Goal: Task Accomplishment & Management: Manage account settings

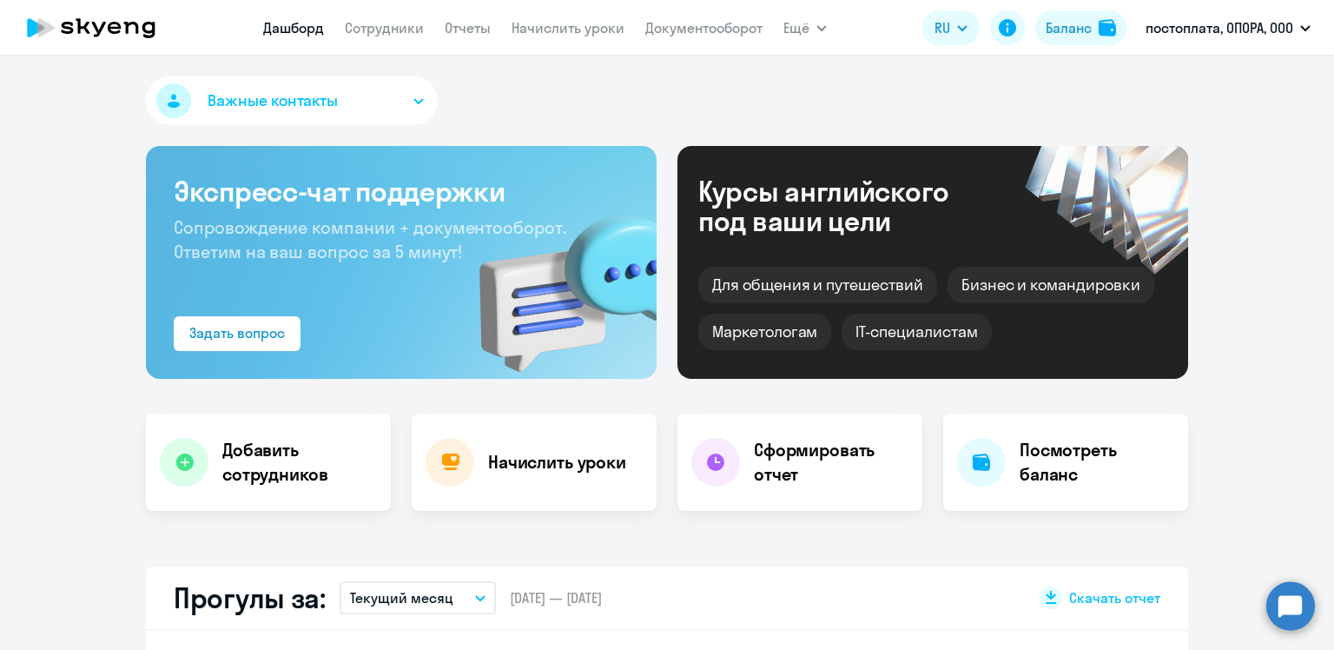
select select "30"
click at [409, 26] on link "Сотрудники" at bounding box center [384, 27] width 79 height 17
select select "30"
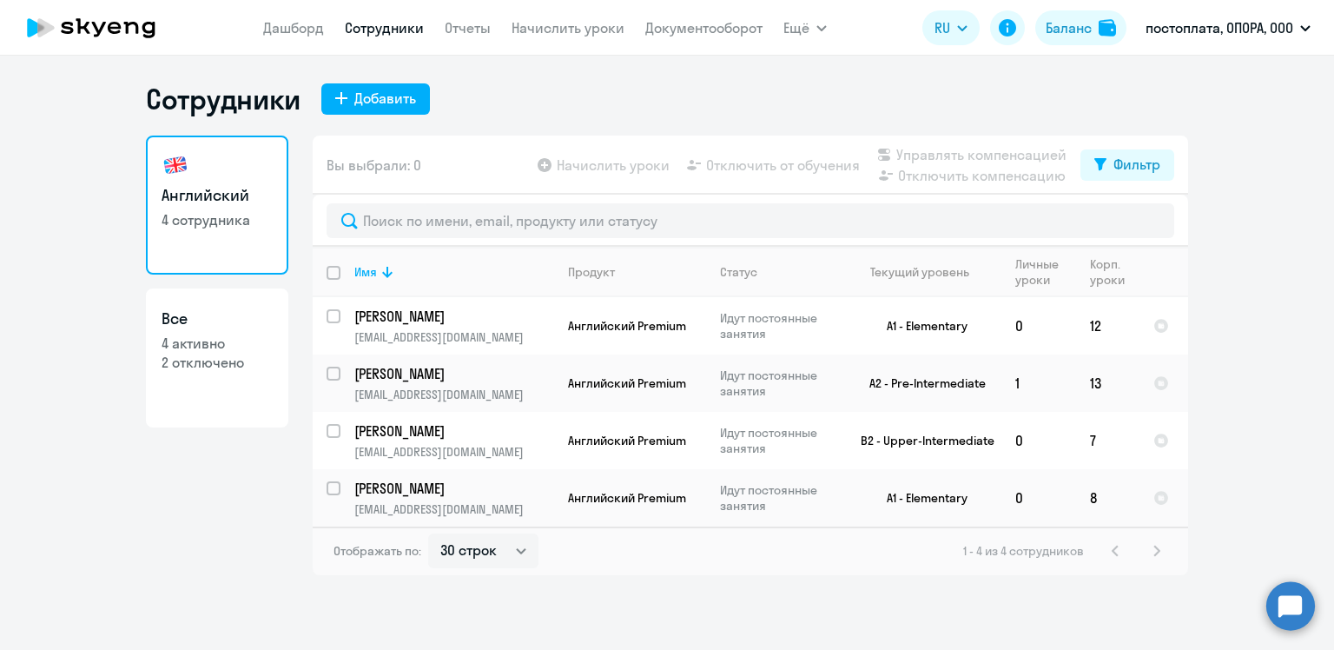
click at [177, 365] on p "2 отключено" at bounding box center [217, 362] width 111 height 19
select select "30"
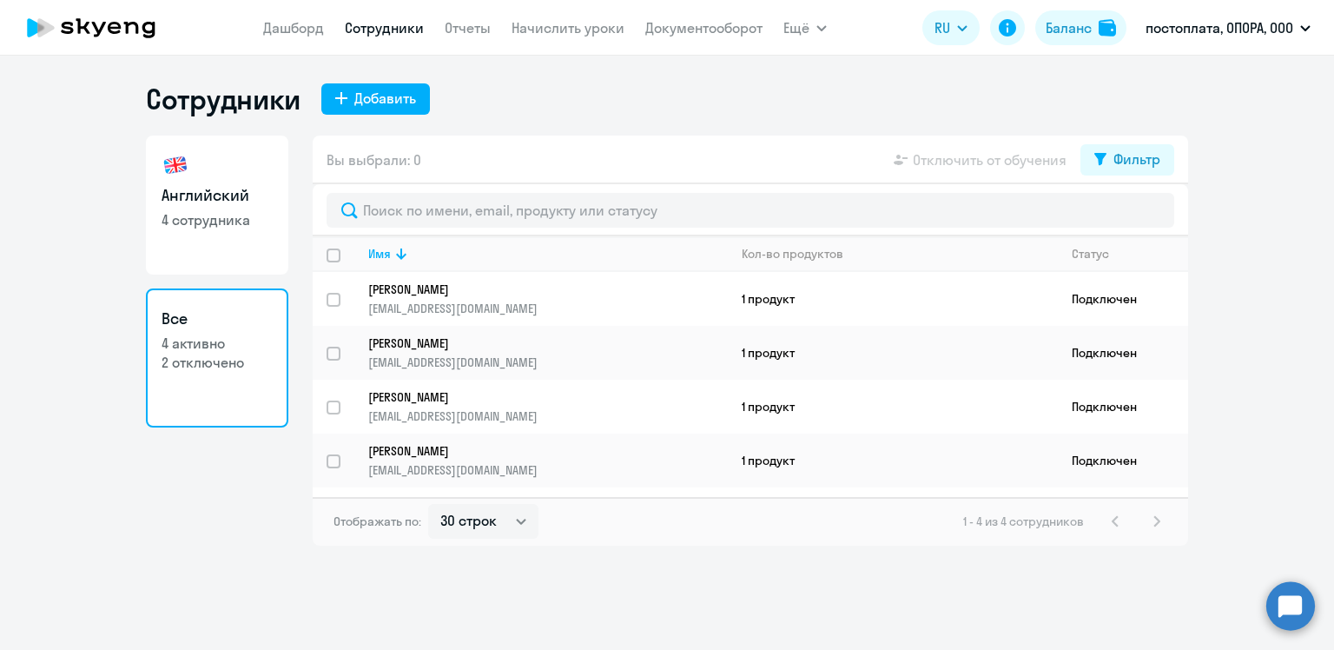
click at [178, 349] on p "4 активно" at bounding box center [217, 342] width 111 height 19
click at [223, 225] on p "4 сотрудника" at bounding box center [217, 219] width 111 height 19
select select "30"
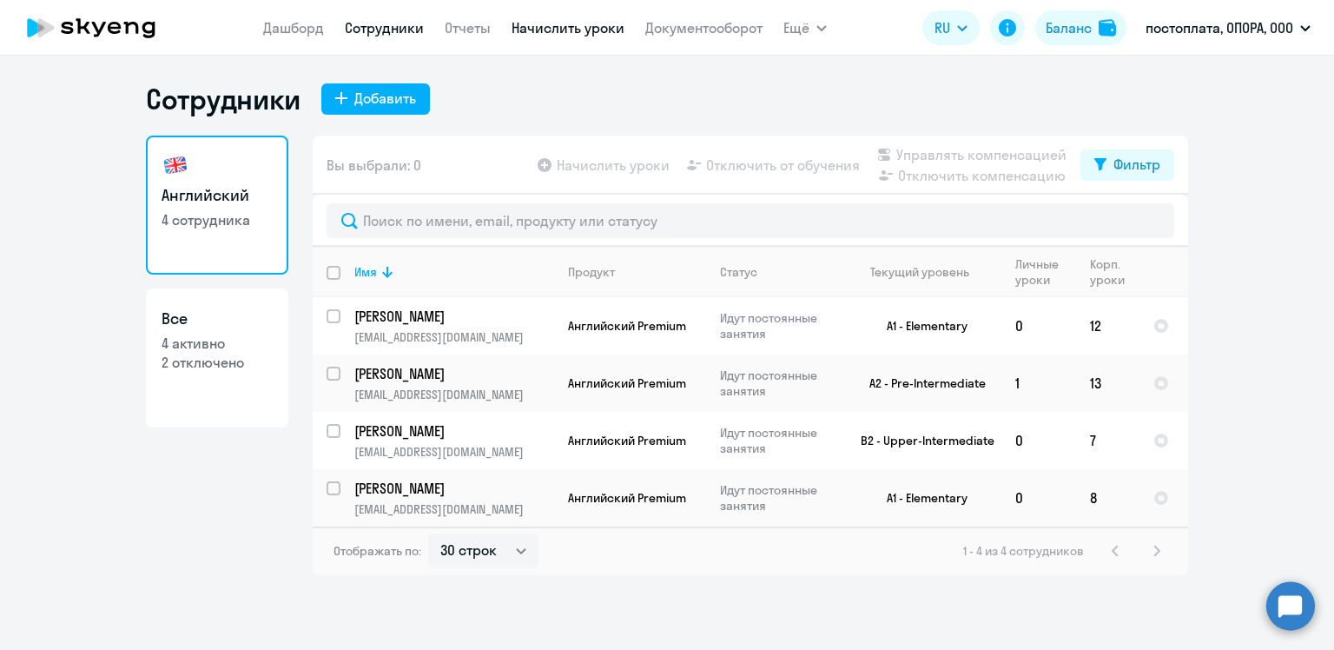
click at [543, 28] on link "Начислить уроки" at bounding box center [567, 27] width 113 height 17
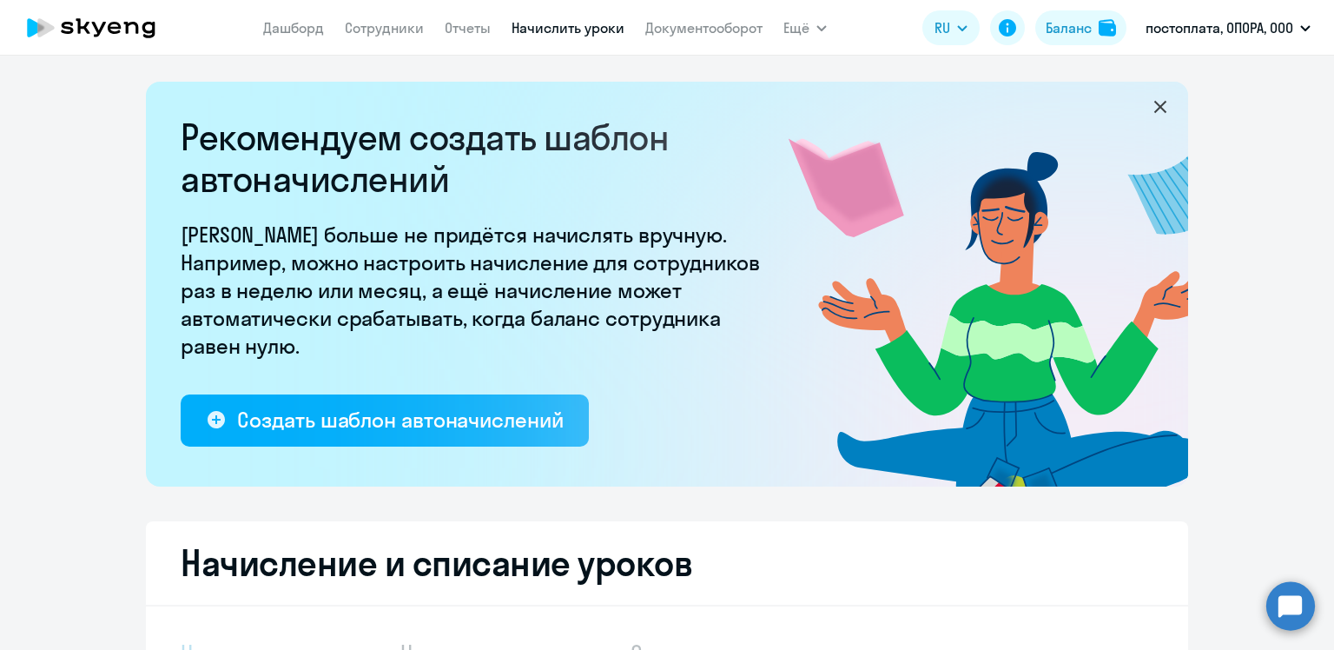
select select "10"
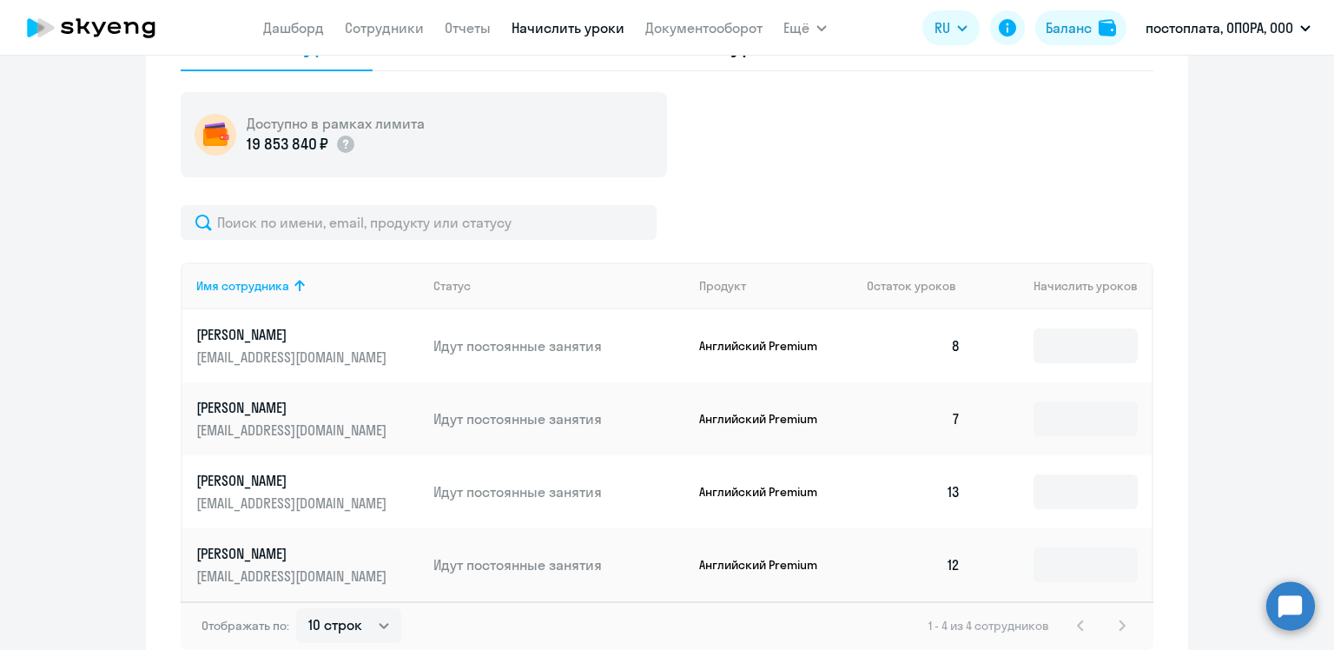
scroll to position [695, 0]
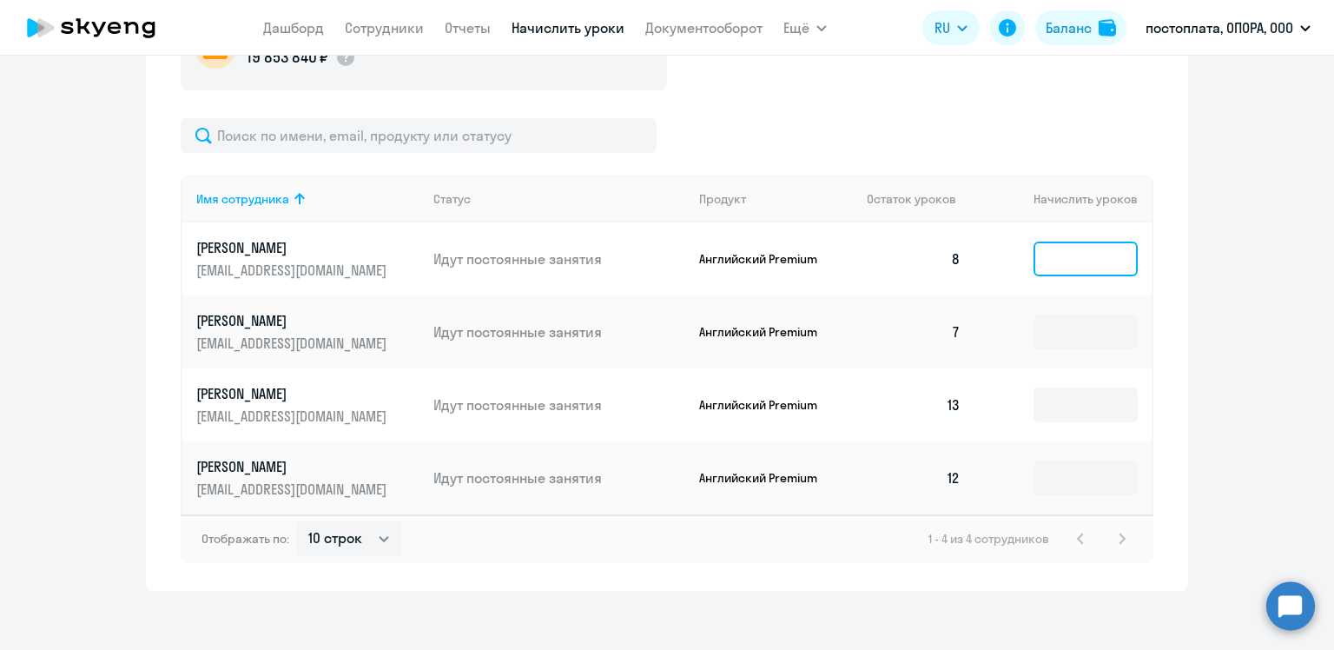
click at [1087, 264] on input at bounding box center [1085, 258] width 104 height 35
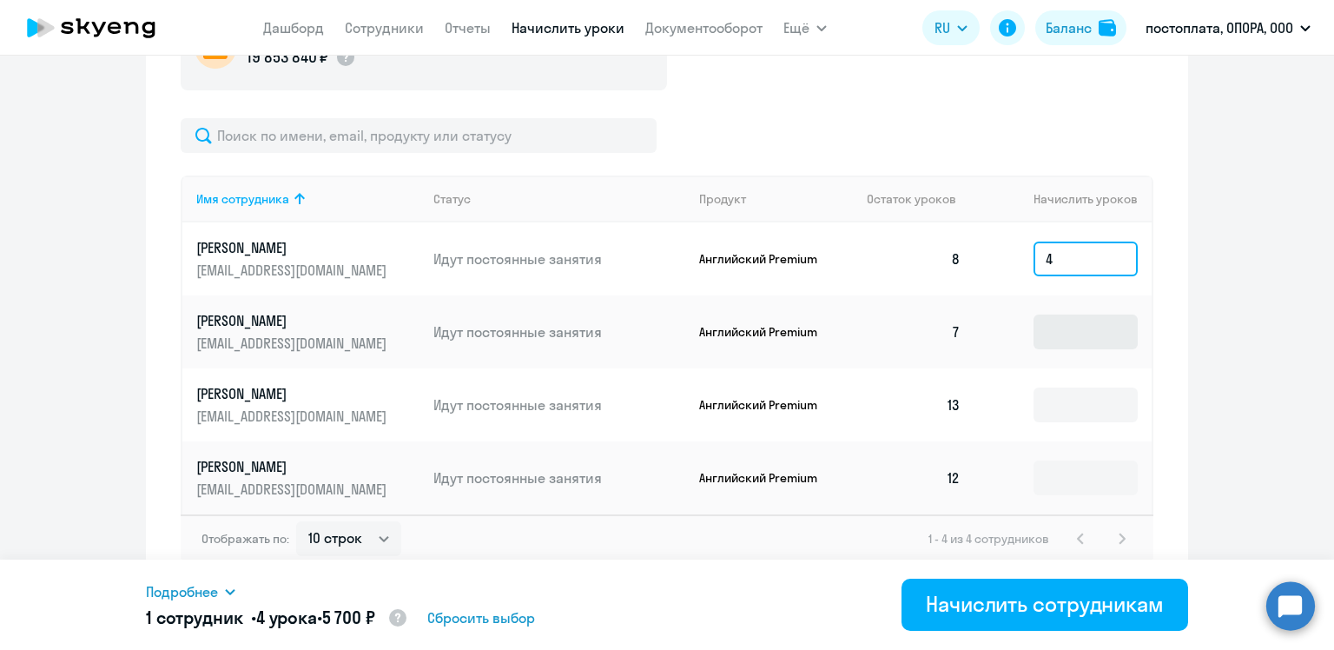
type input "4"
click at [1057, 328] on input at bounding box center [1085, 331] width 104 height 35
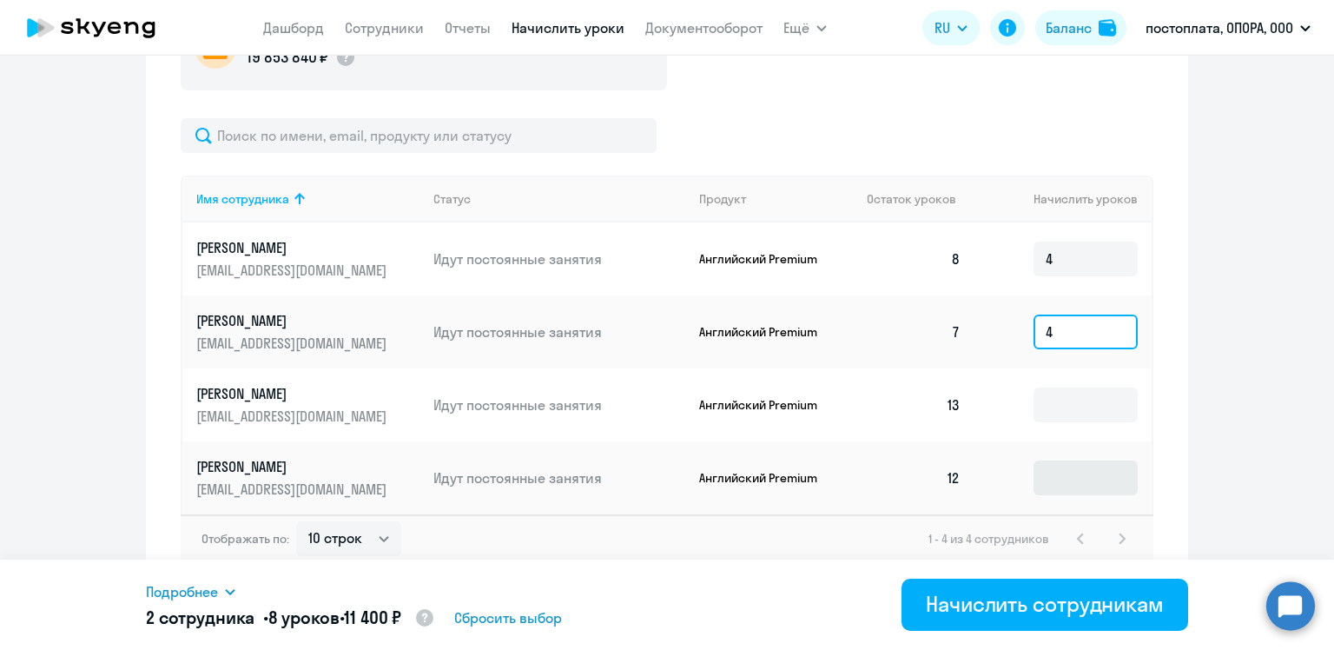
type input "4"
click at [1063, 473] on input at bounding box center [1085, 477] width 104 height 35
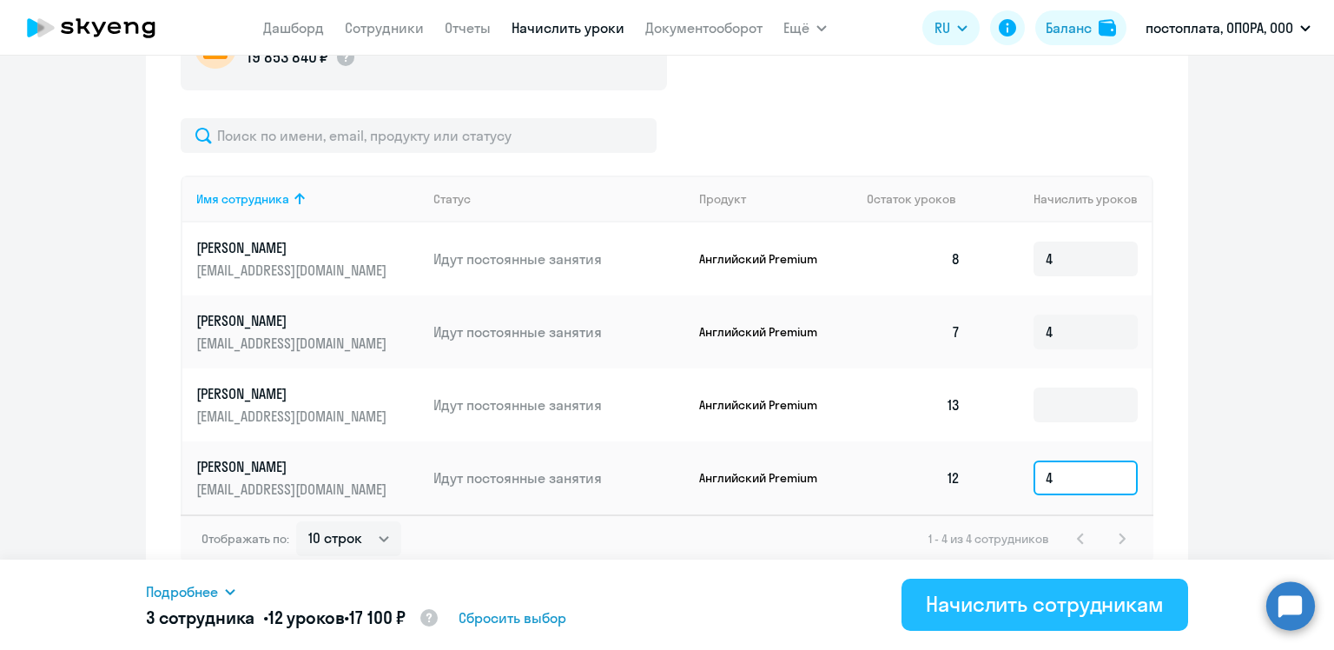
type input "4"
click at [1058, 602] on div "Начислить сотрудникам" at bounding box center [1045, 604] width 238 height 28
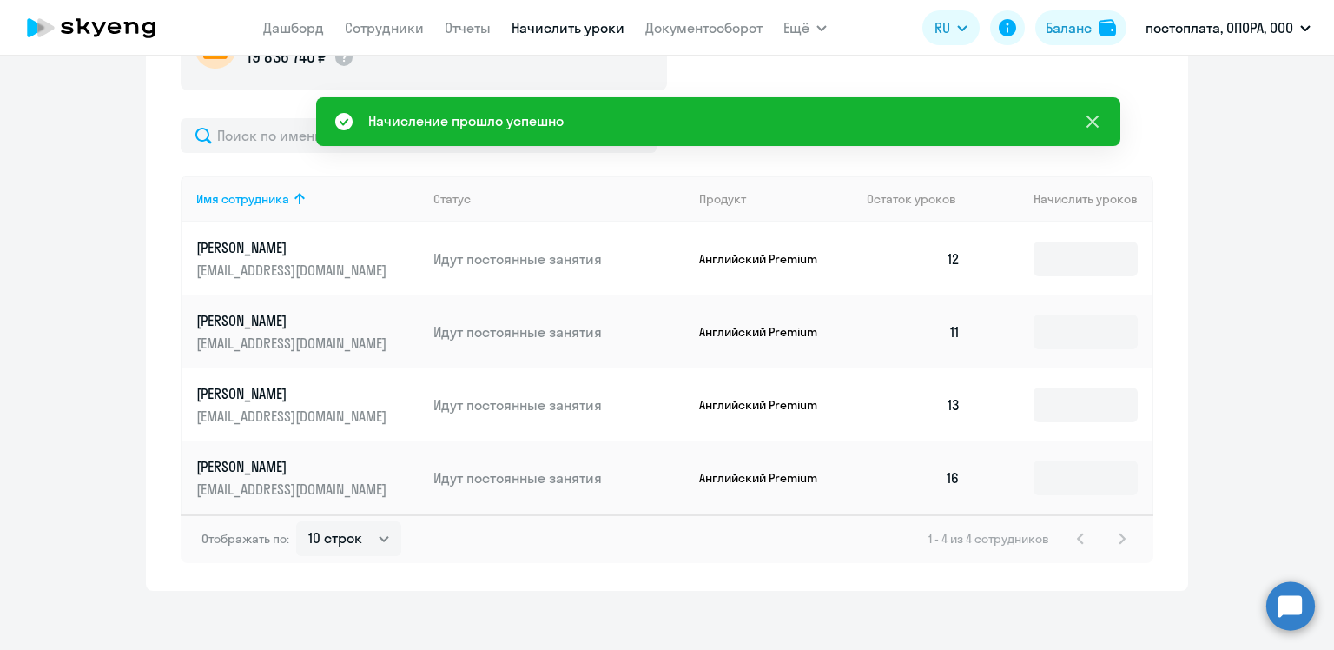
click at [1092, 118] on icon at bounding box center [1092, 121] width 21 height 21
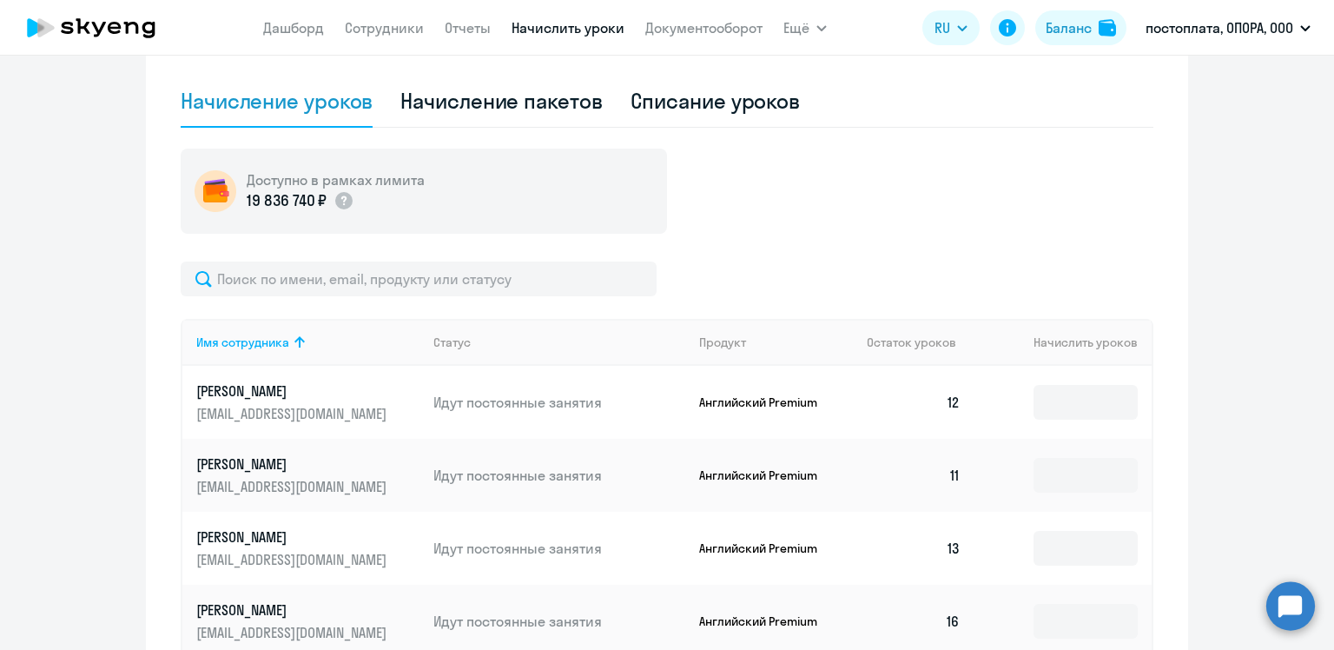
scroll to position [434, 0]
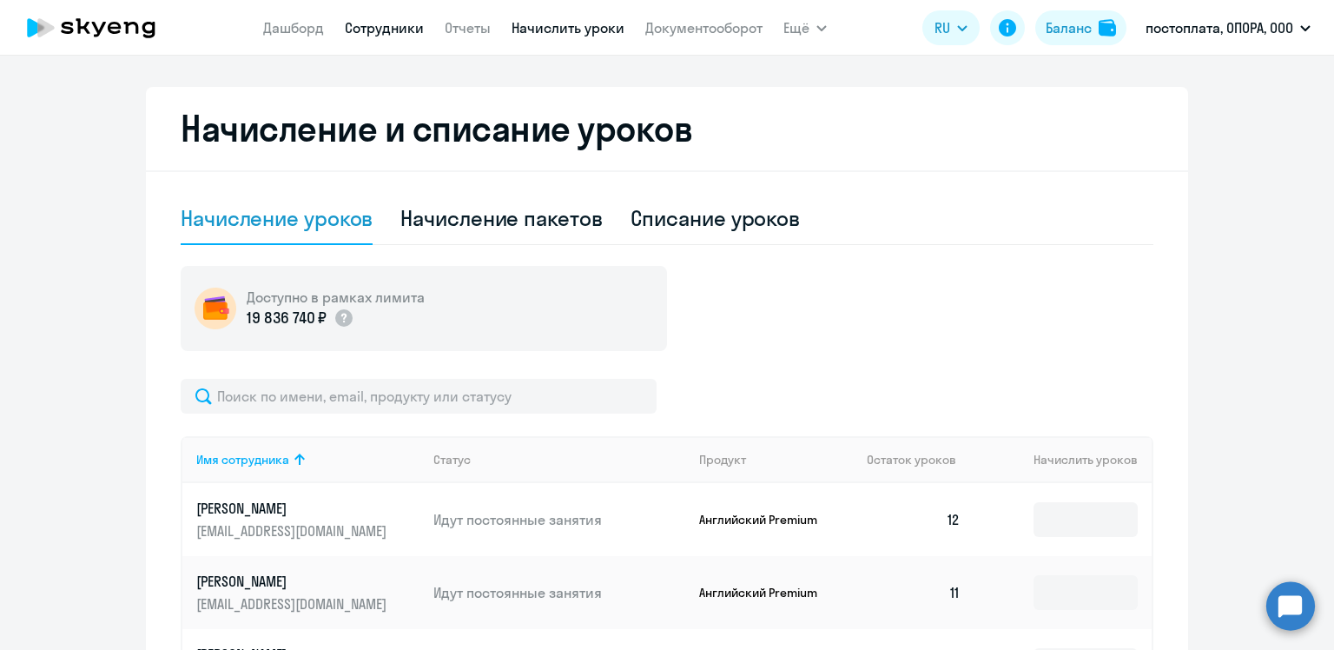
click at [384, 30] on link "Сотрудники" at bounding box center [384, 27] width 79 height 17
select select "30"
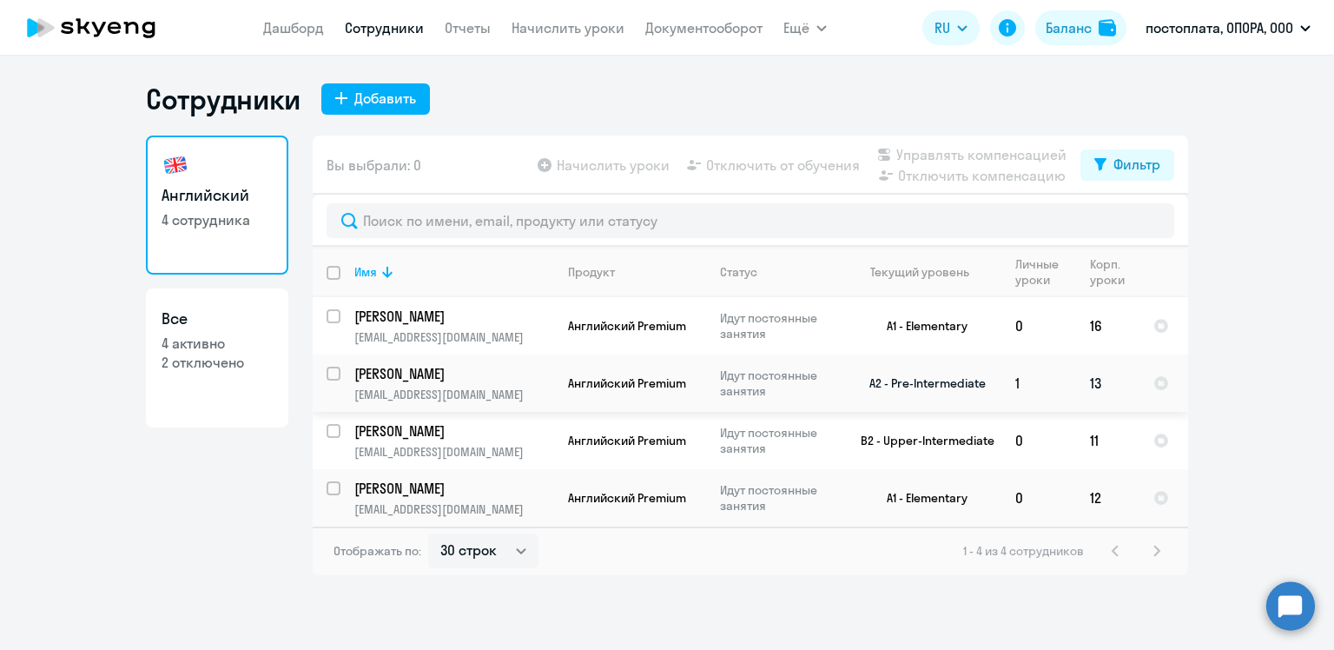
click at [332, 379] on input "select row 34082436" at bounding box center [344, 383] width 35 height 35
checkbox input "true"
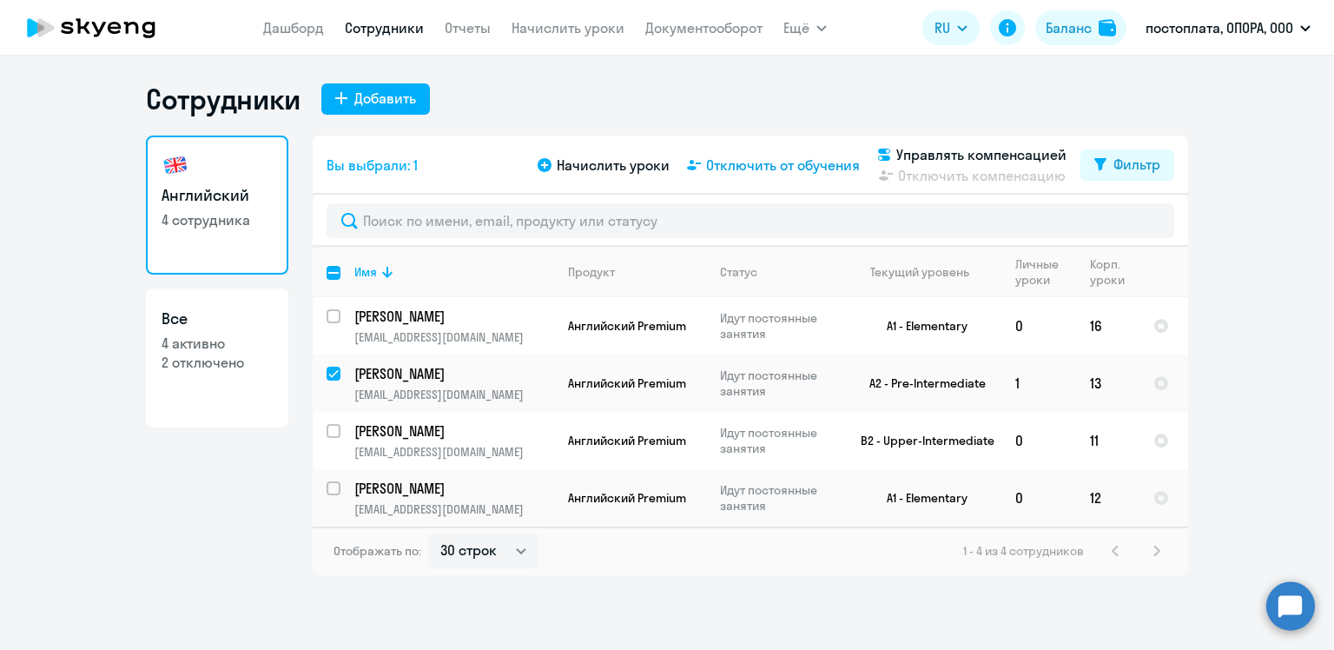
click at [782, 168] on span "Отключить от обучения" at bounding box center [783, 165] width 154 height 21
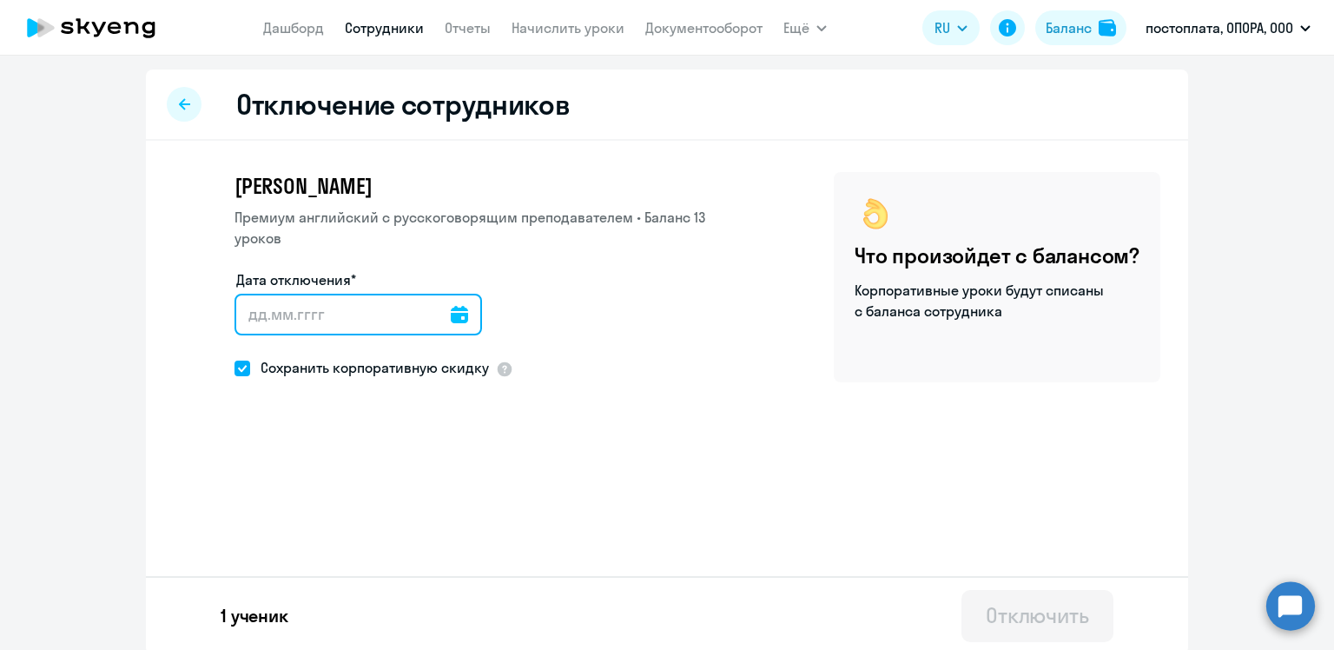
click at [265, 309] on input "Дата отключения*" at bounding box center [357, 315] width 247 height 42
type input "[DATE]"
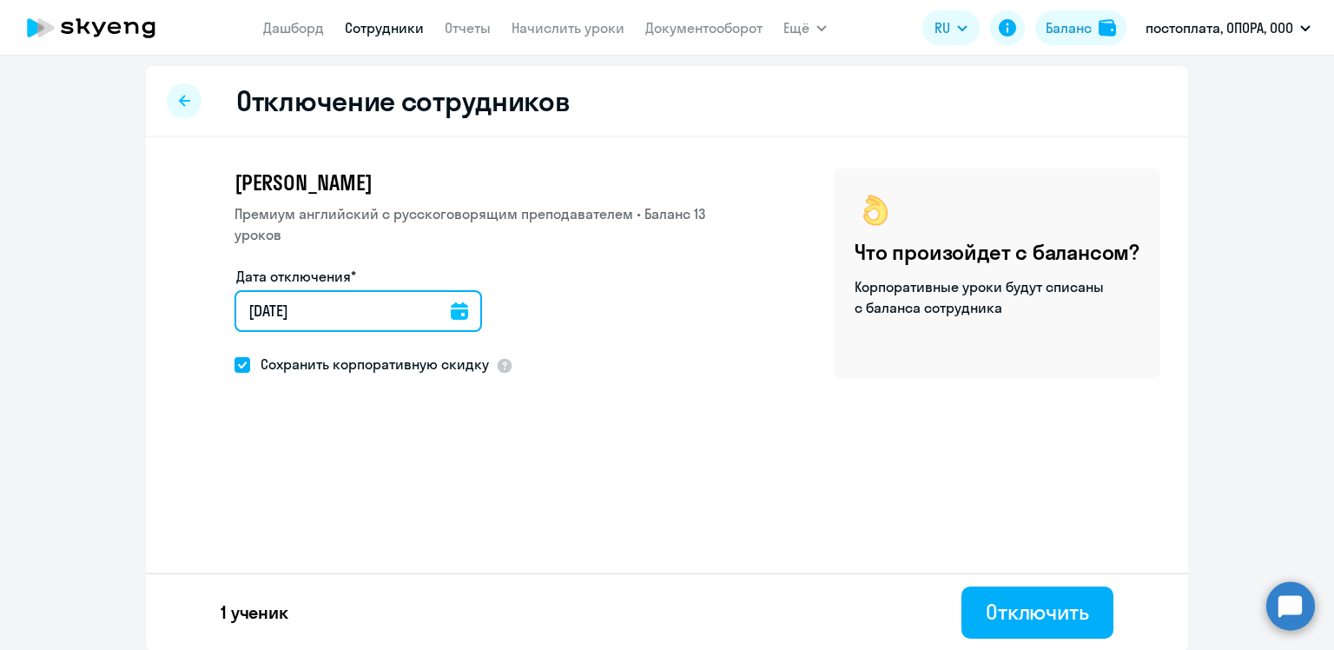
scroll to position [4, 0]
type input "[DATE]"
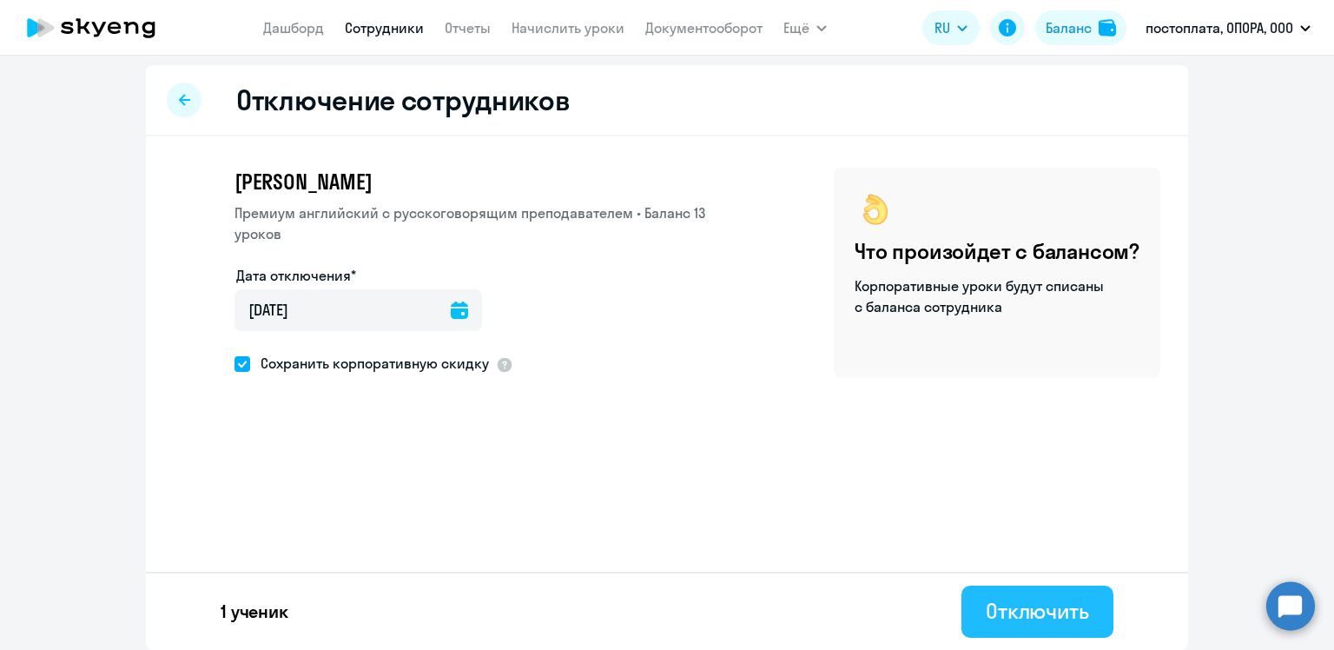
click at [1034, 622] on div "Отключить" at bounding box center [1037, 611] width 103 height 28
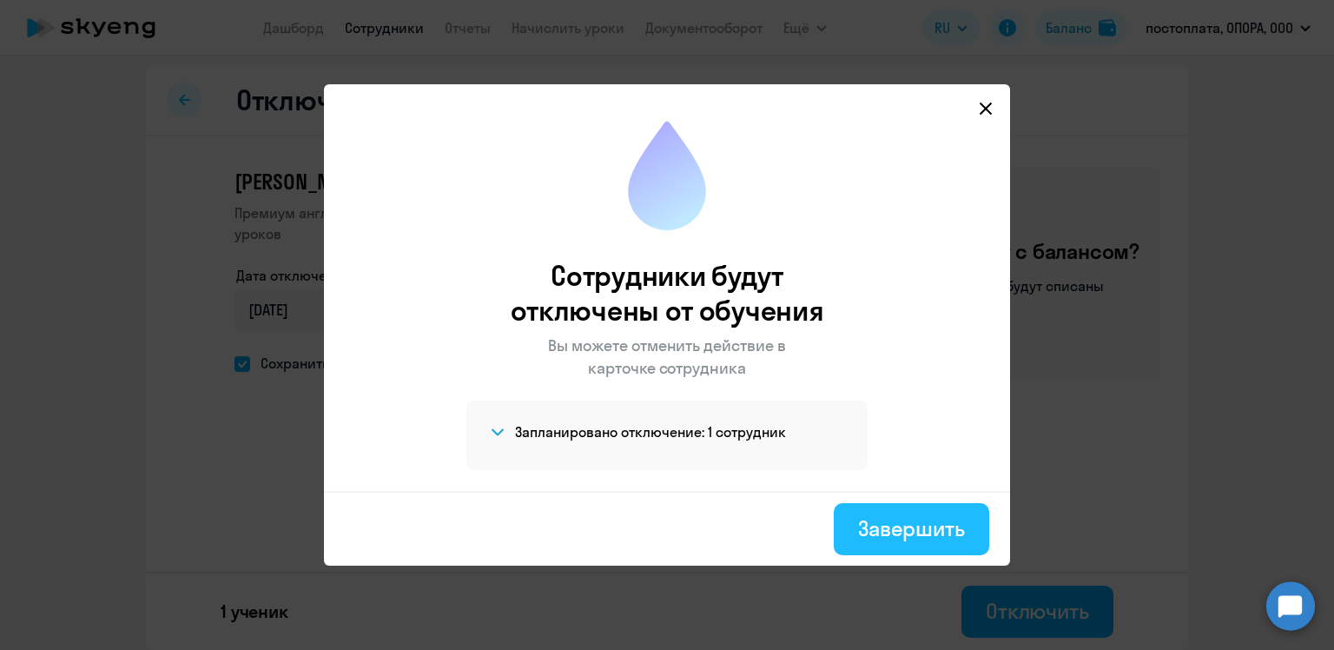
click at [913, 529] on div "Завершить" at bounding box center [911, 528] width 107 height 28
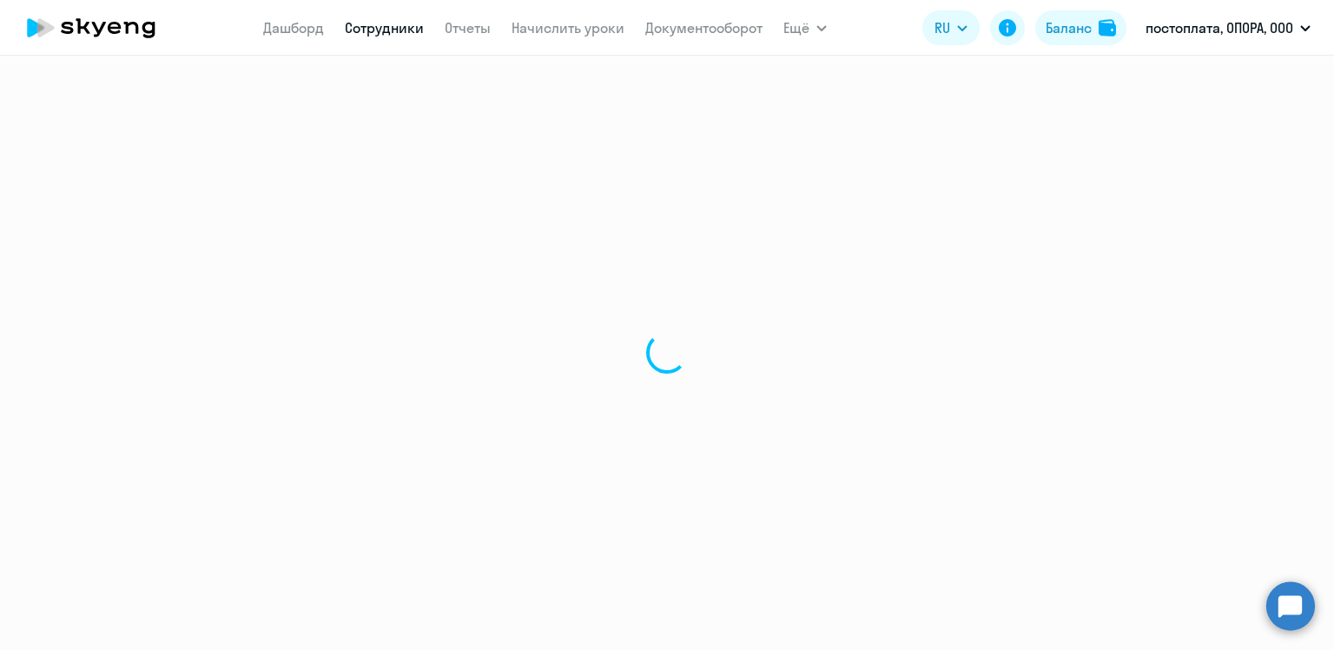
select select "30"
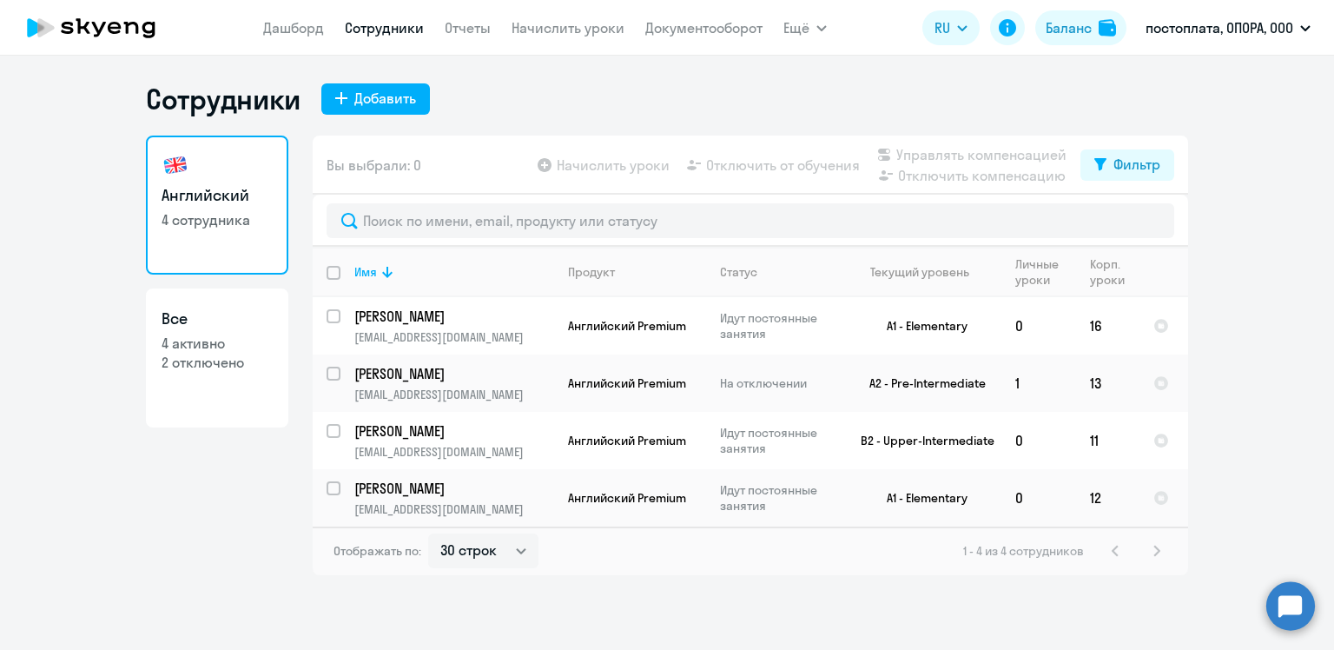
click at [840, 632] on div "Сотрудники Добавить Английский 4 сотрудника Все 4 активно 2 отключено Вы выбрал…" at bounding box center [667, 353] width 1334 height 594
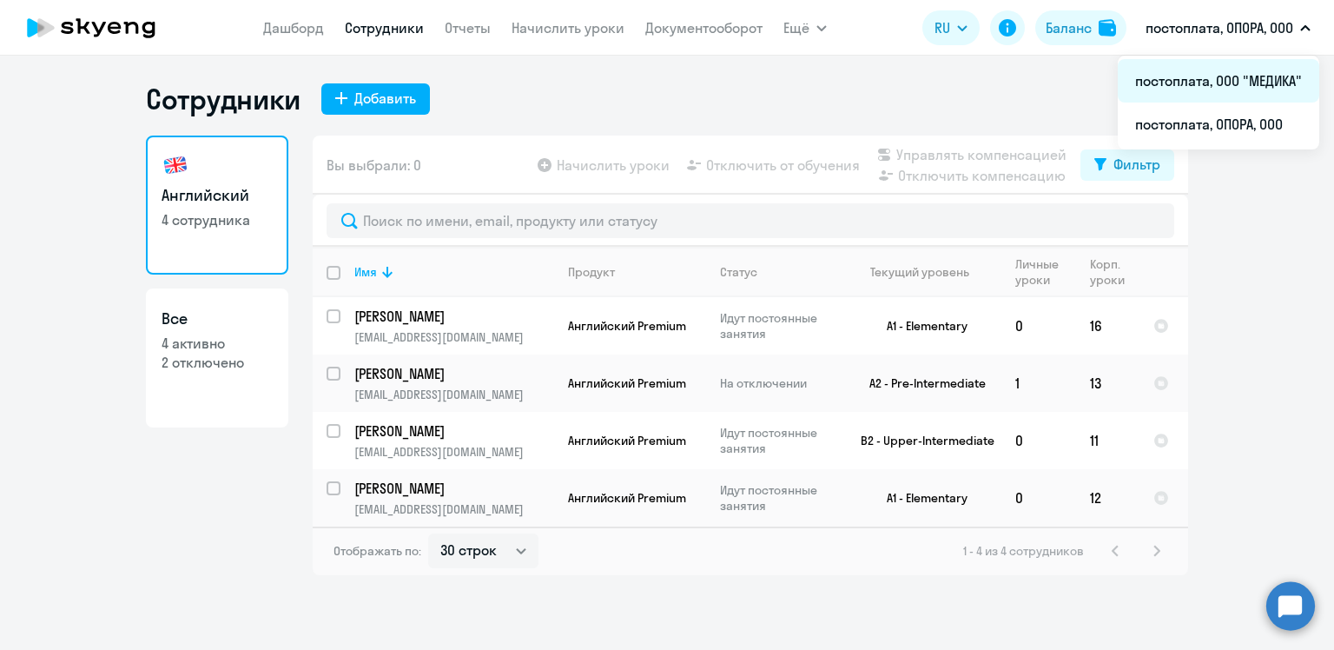
click at [1197, 86] on li "постоплата, ООО "МЕДИКА"" at bounding box center [1218, 80] width 201 height 43
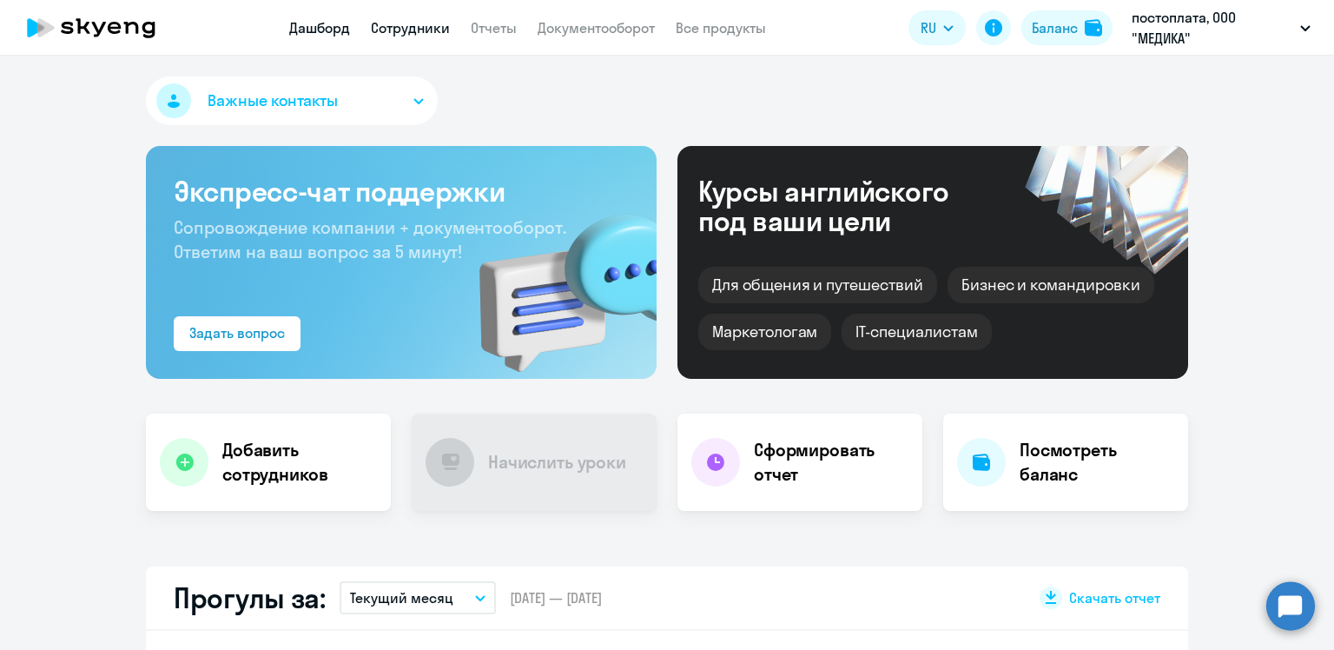
click at [415, 24] on link "Сотрудники" at bounding box center [410, 27] width 79 height 17
select select "30"
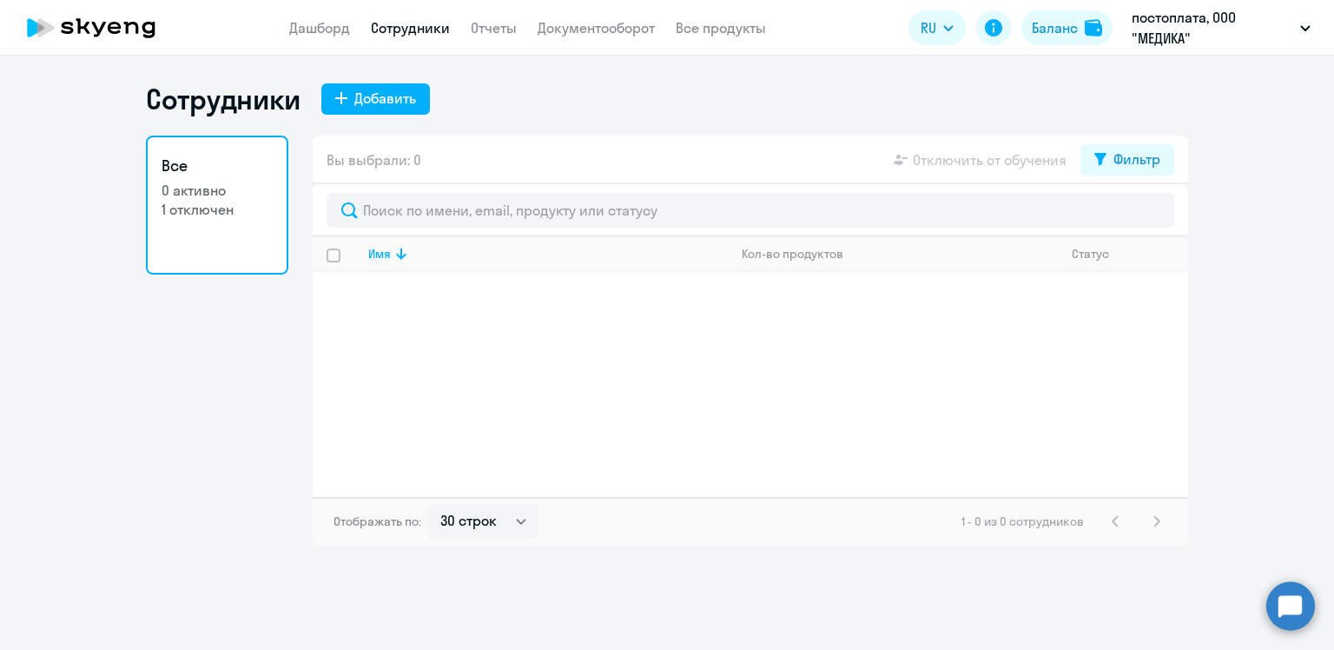
click at [204, 209] on p "1 отключен" at bounding box center [217, 209] width 111 height 19
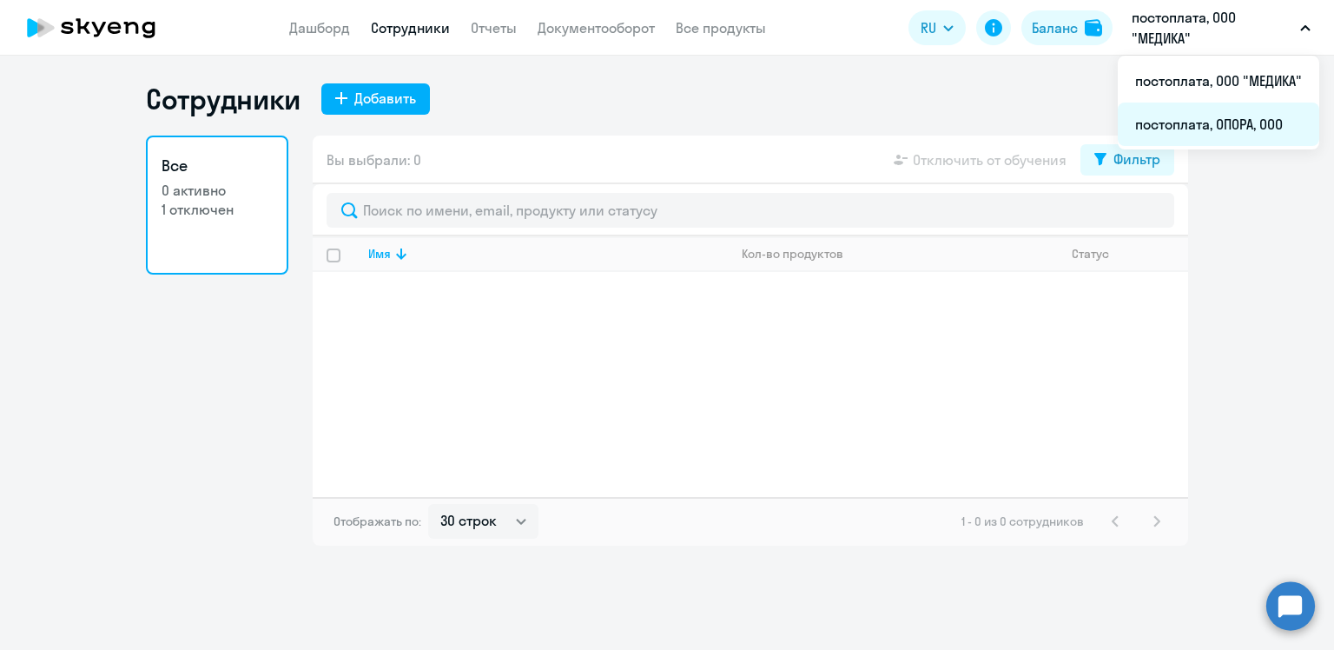
click at [1202, 122] on li "постоплата, ОПОРА, ООО" at bounding box center [1218, 123] width 201 height 43
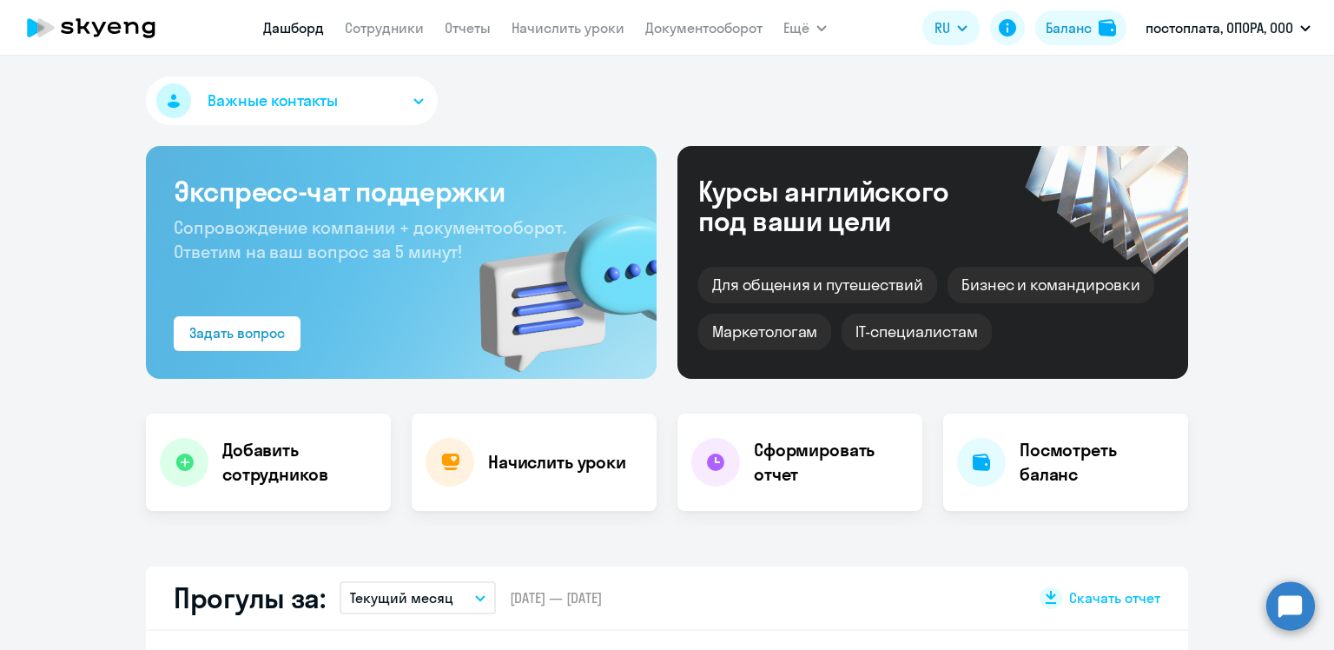
select select "30"
